Goal: Find specific page/section: Find specific page/section

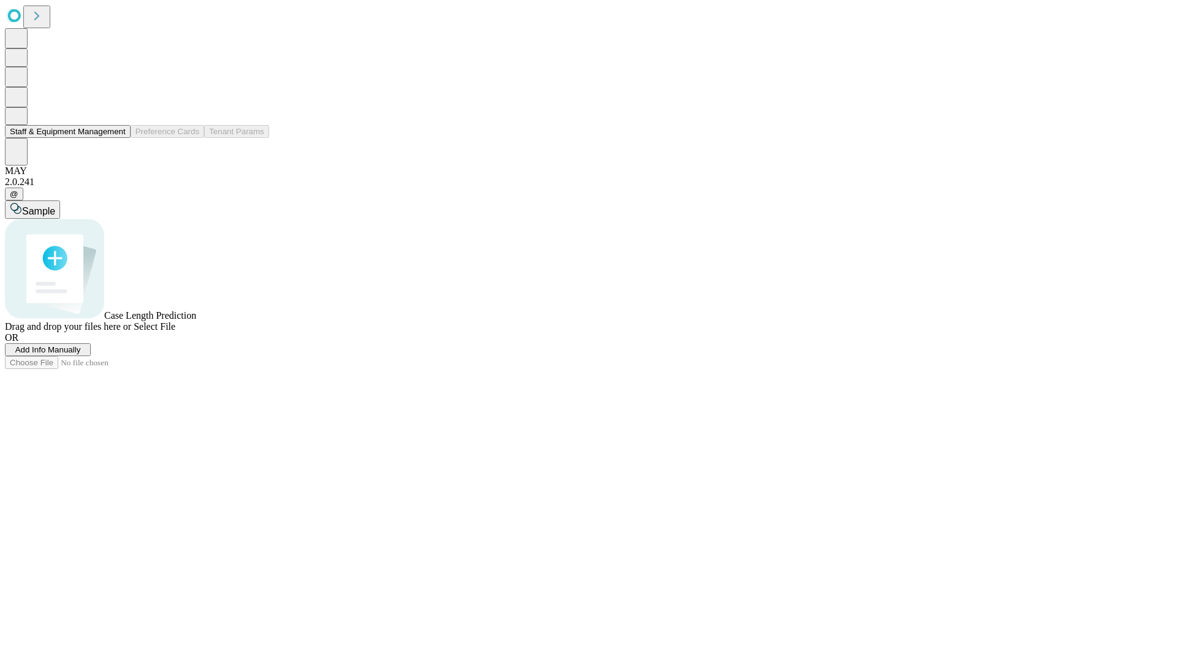
click at [115, 138] on button "Staff & Equipment Management" at bounding box center [68, 131] width 126 height 13
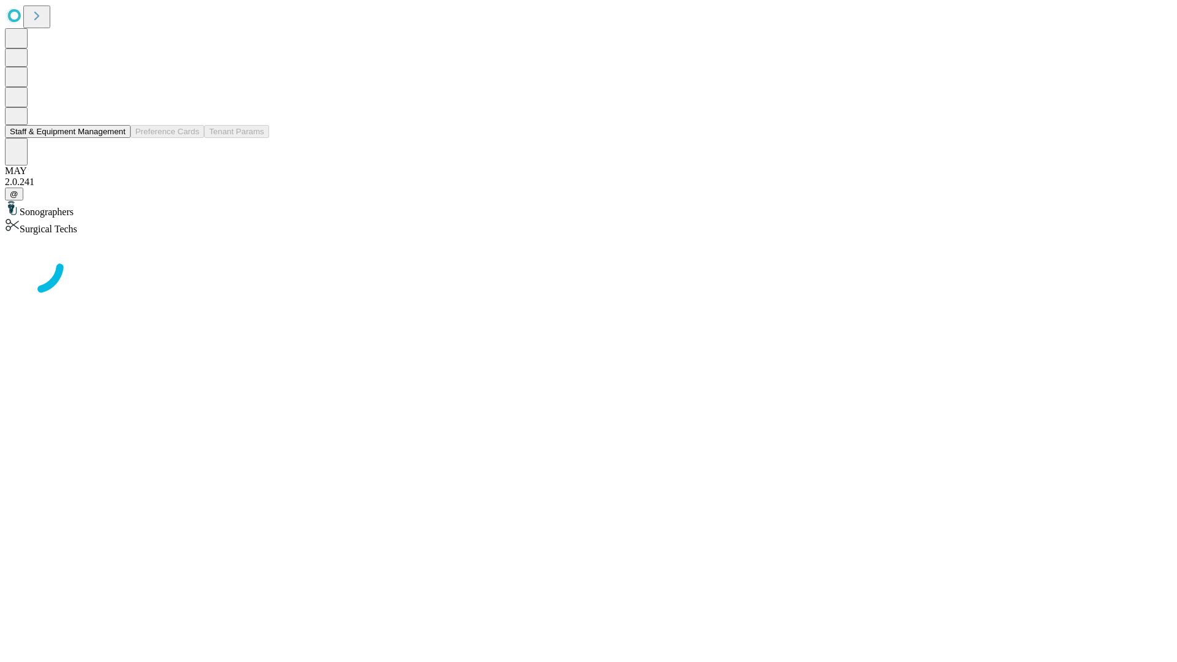
click at [117, 138] on button "Staff & Equipment Management" at bounding box center [68, 131] width 126 height 13
